Goal: Browse casually: Explore the website without a specific task or goal

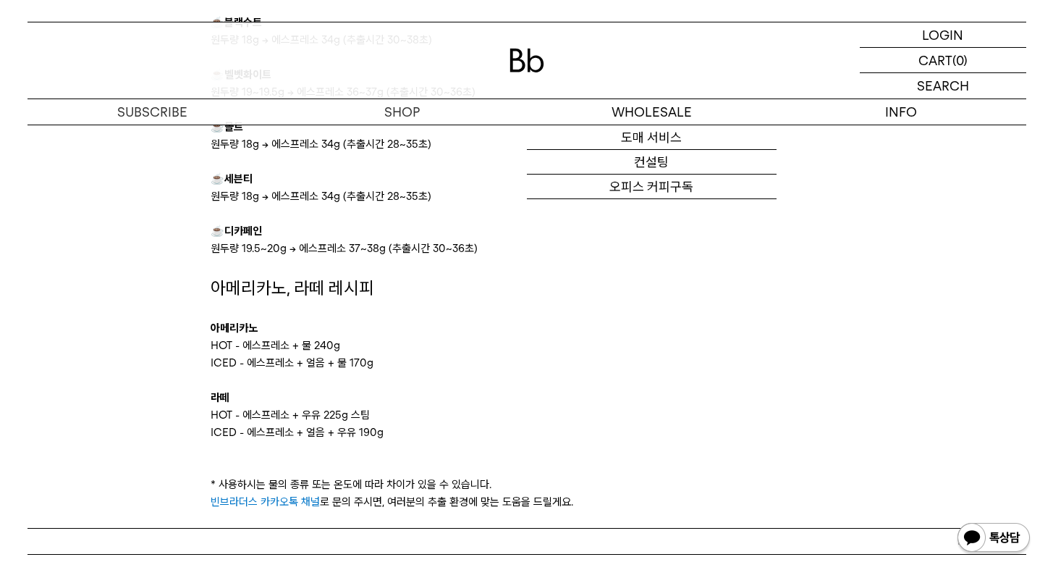
scroll to position [1961, 0]
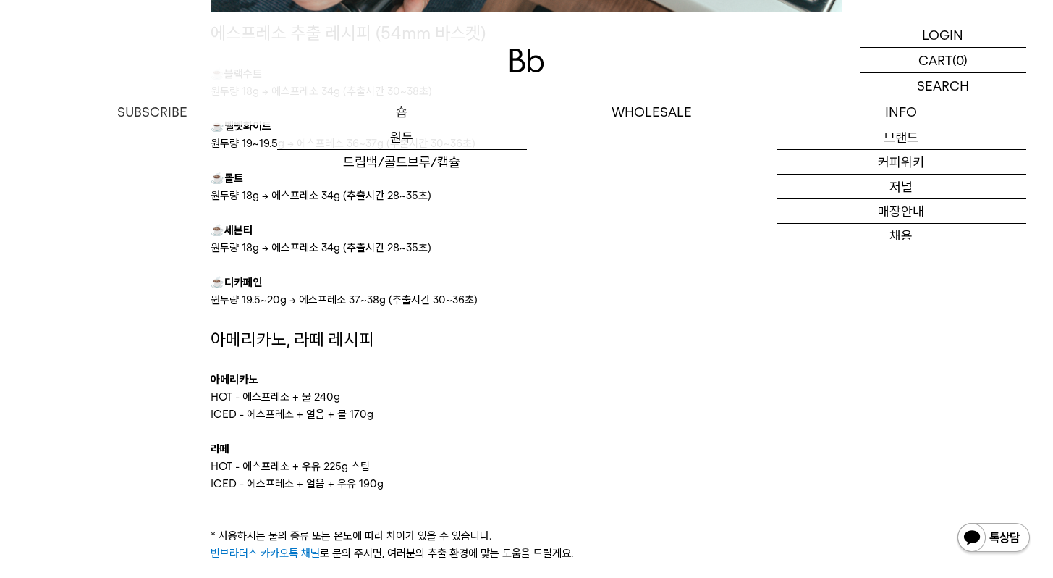
click at [403, 111] on p "숍" at bounding box center [402, 111] width 250 height 25
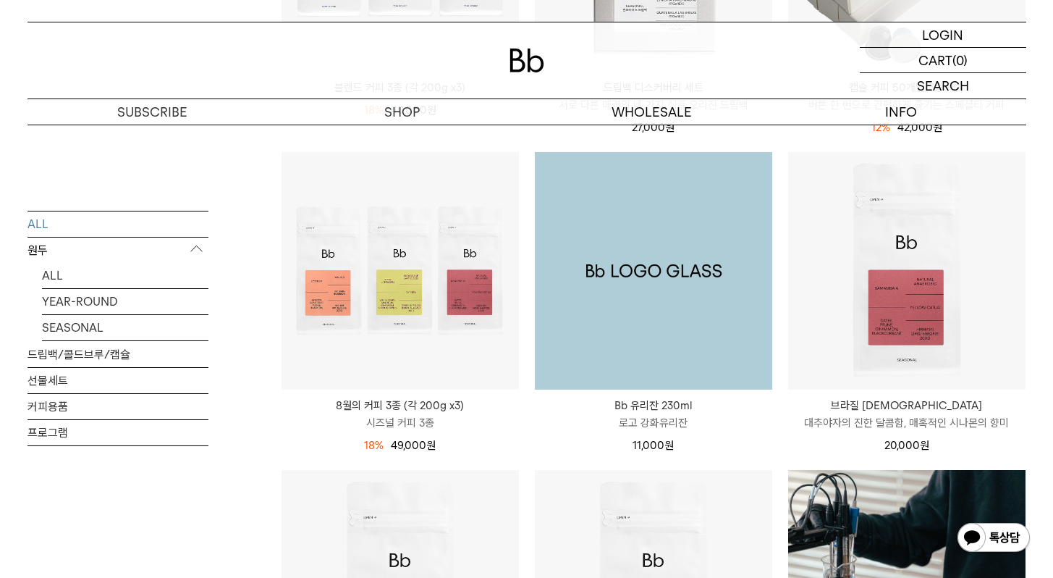
scroll to position [794, 0]
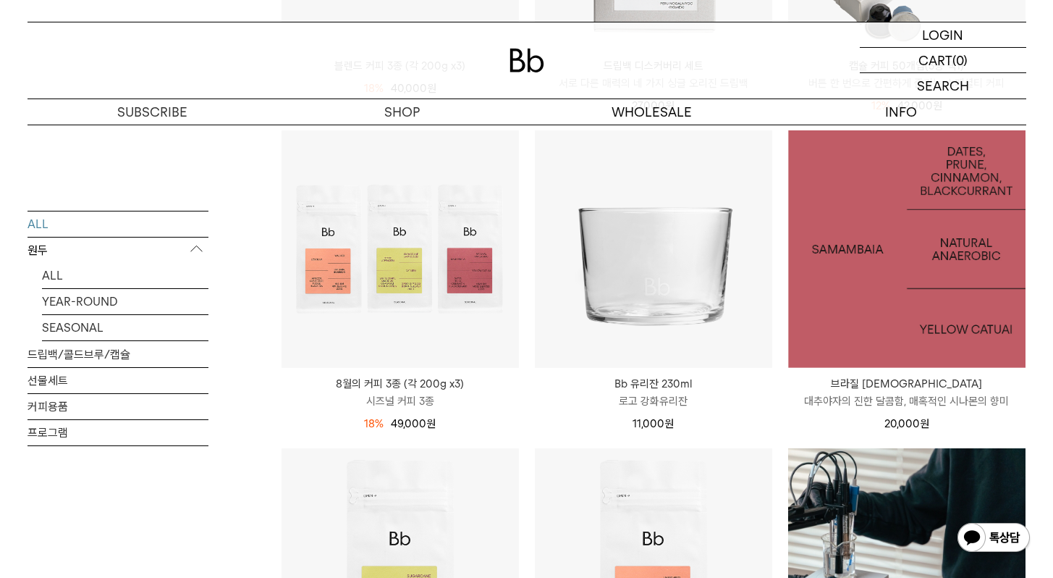
click at [873, 287] on img at bounding box center [906, 248] width 237 height 237
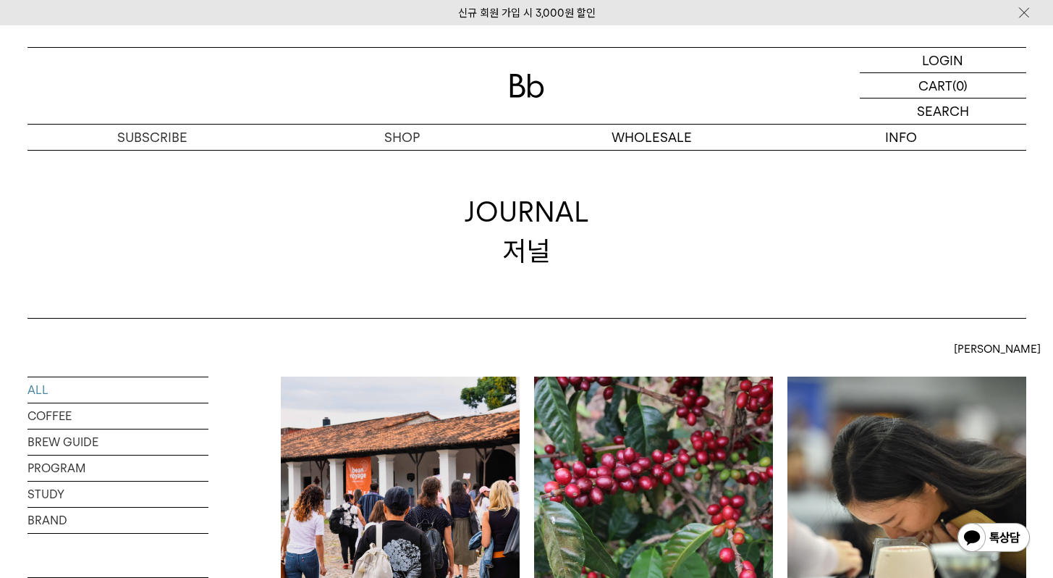
click at [429, 396] on img at bounding box center [400, 495] width 239 height 239
